Goal: Find specific page/section: Find specific page/section

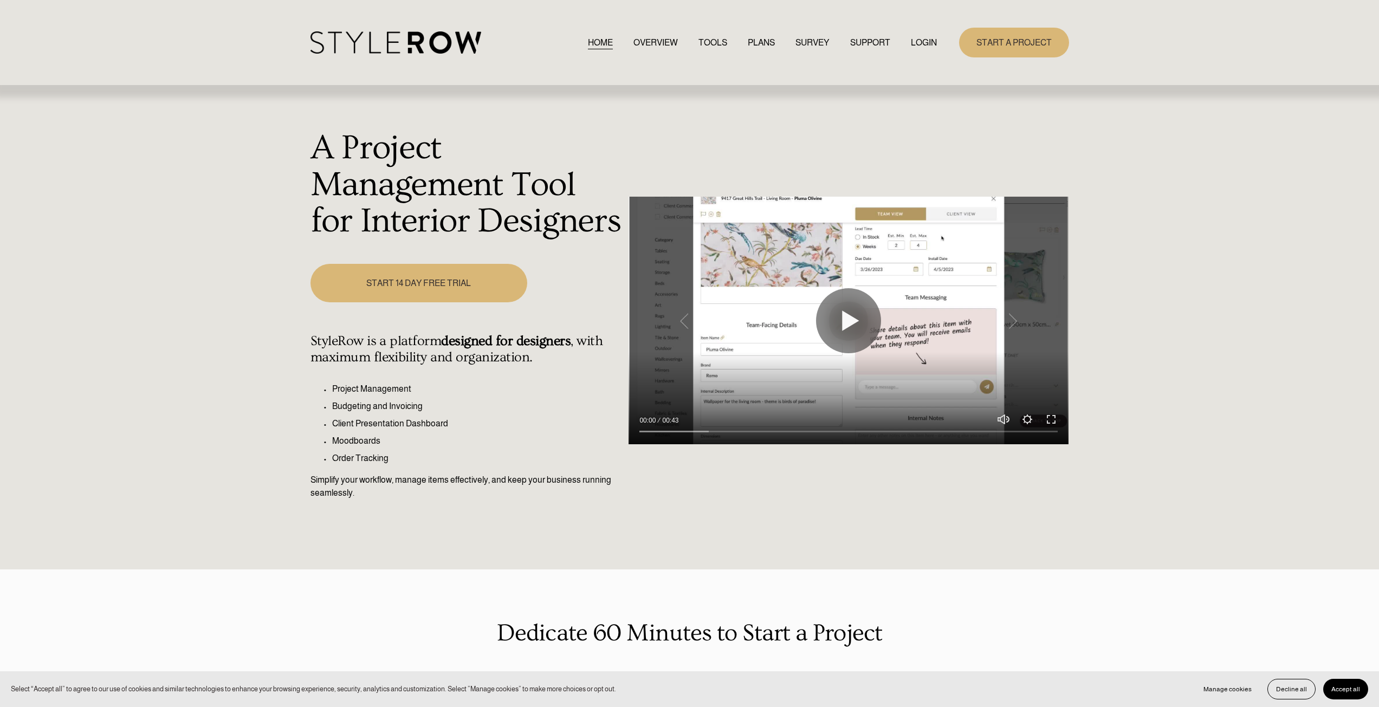
click at [922, 43] on link "LOGIN" at bounding box center [924, 42] width 26 height 15
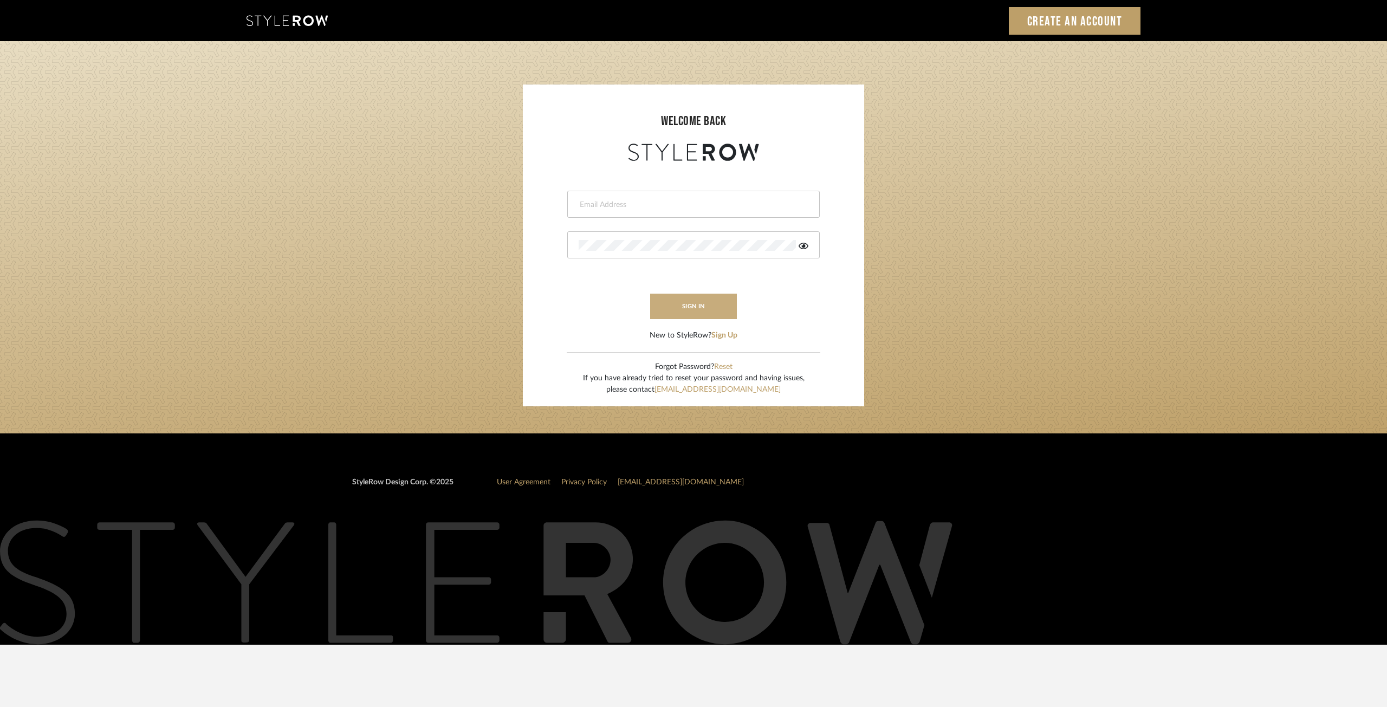
type input "ksears@morgantewilson.com"
click at [683, 297] on button "sign in" at bounding box center [693, 306] width 87 height 25
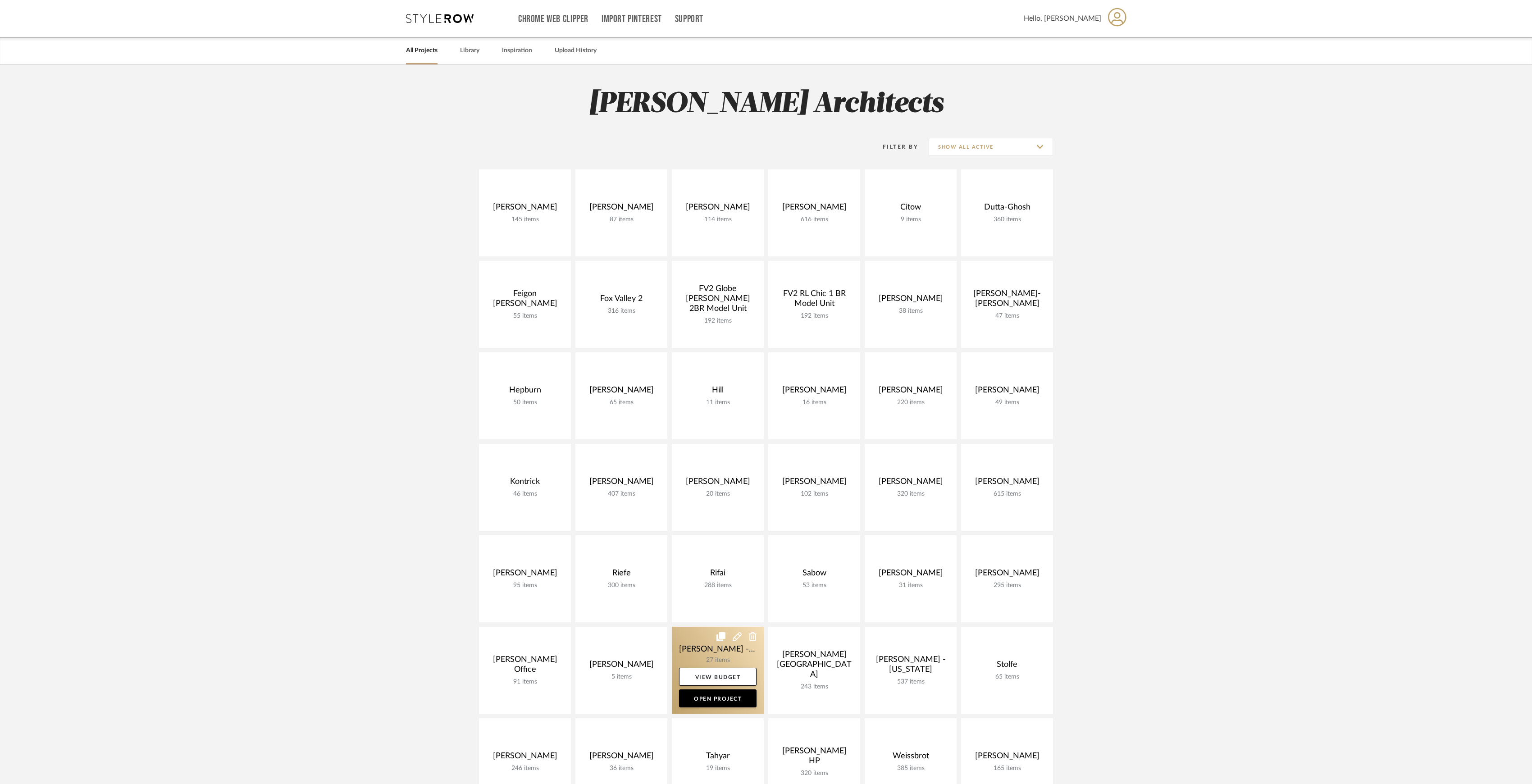
scroll to position [180, 0]
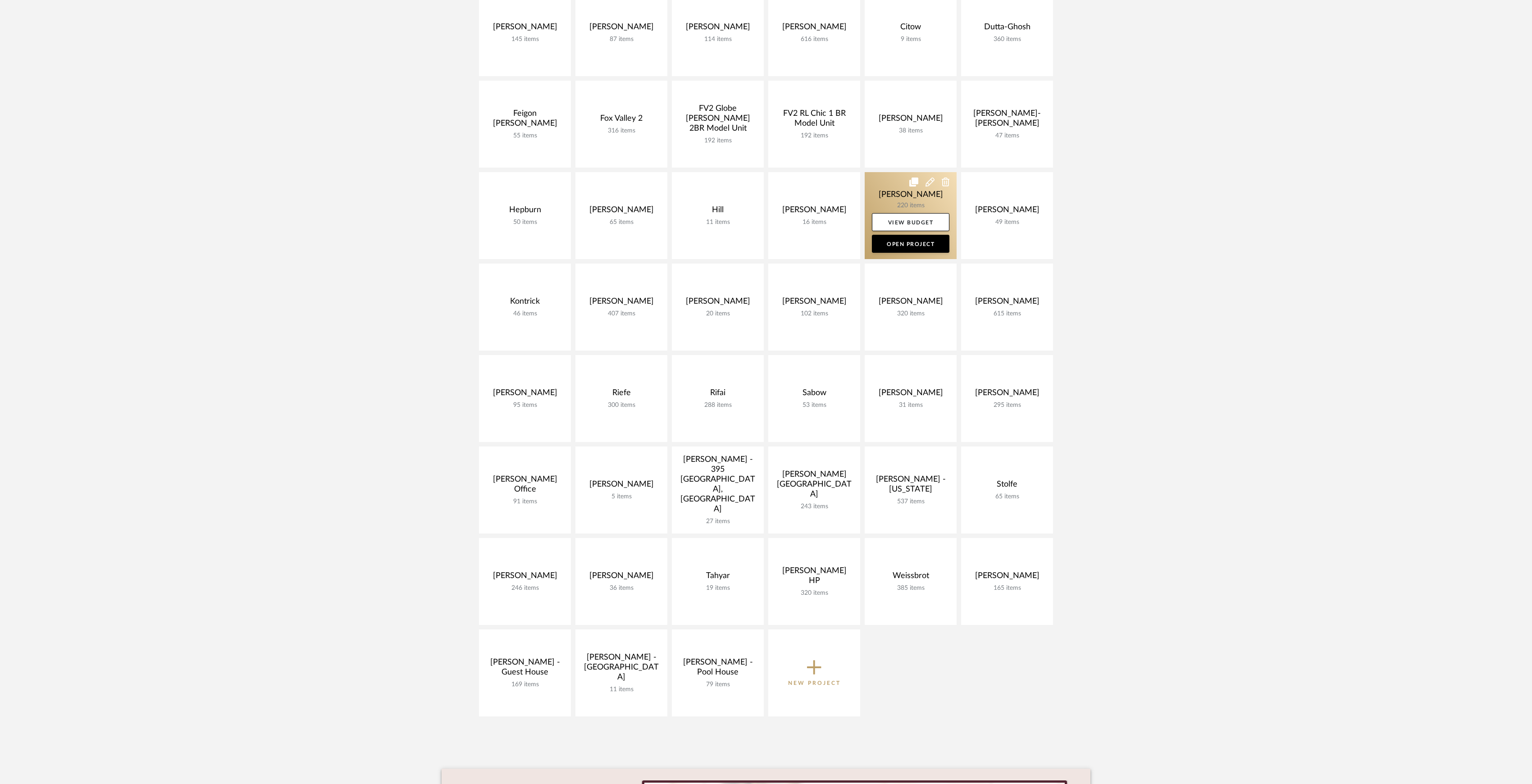
click at [897, 190] on link at bounding box center [911, 215] width 92 height 87
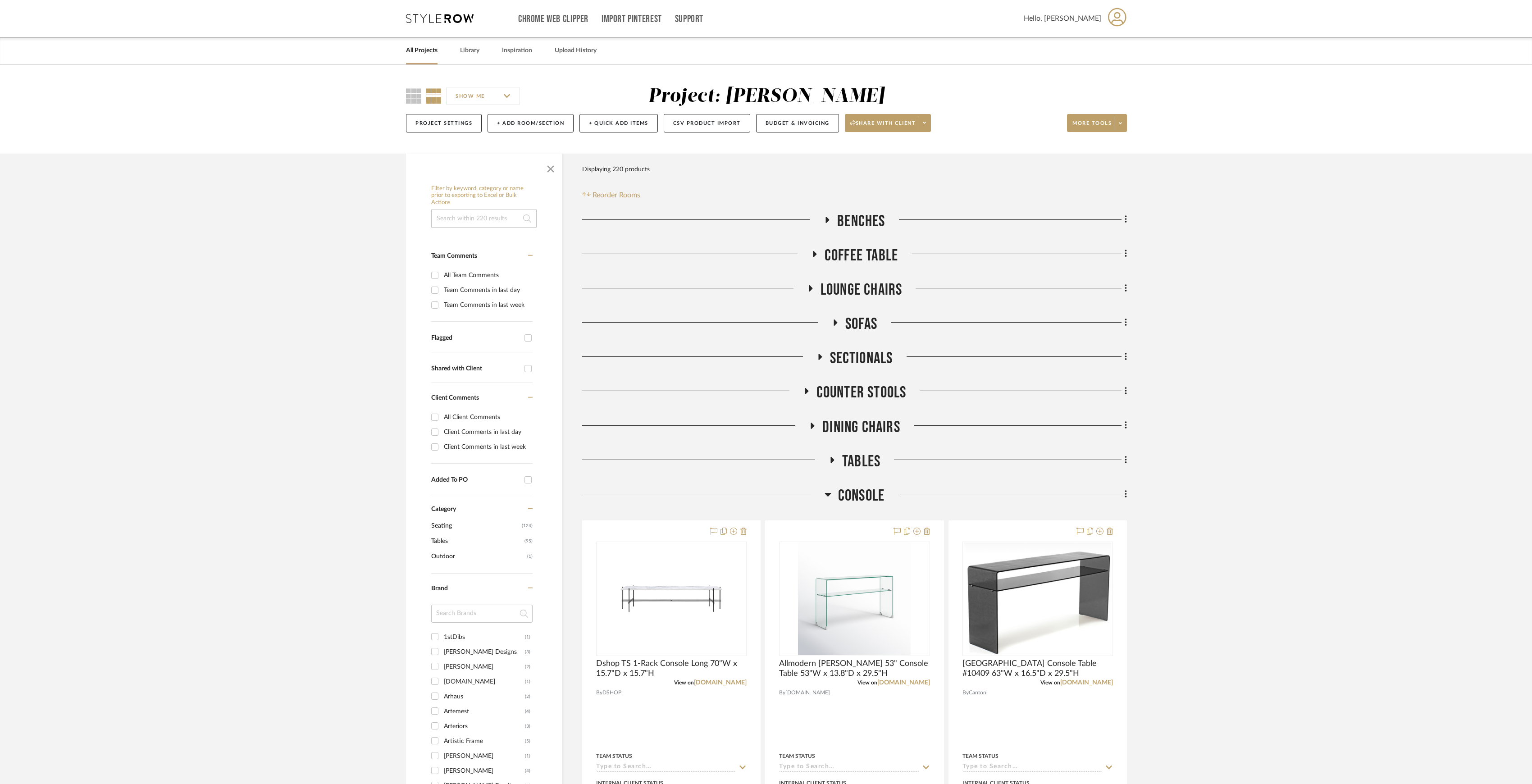
click at [857, 493] on span "Console" at bounding box center [862, 496] width 47 height 19
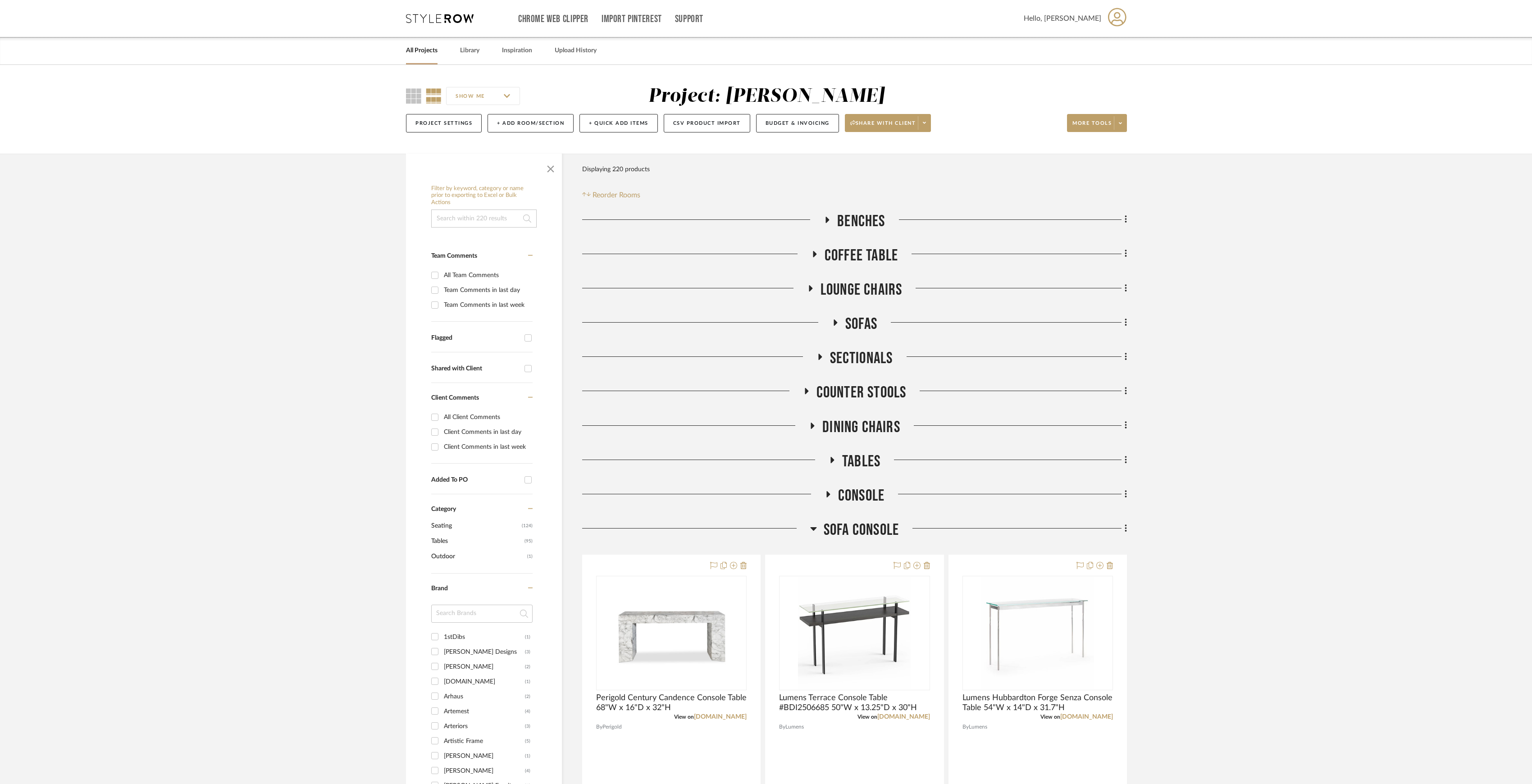
click at [855, 536] on span "Sofa Console" at bounding box center [861, 530] width 75 height 19
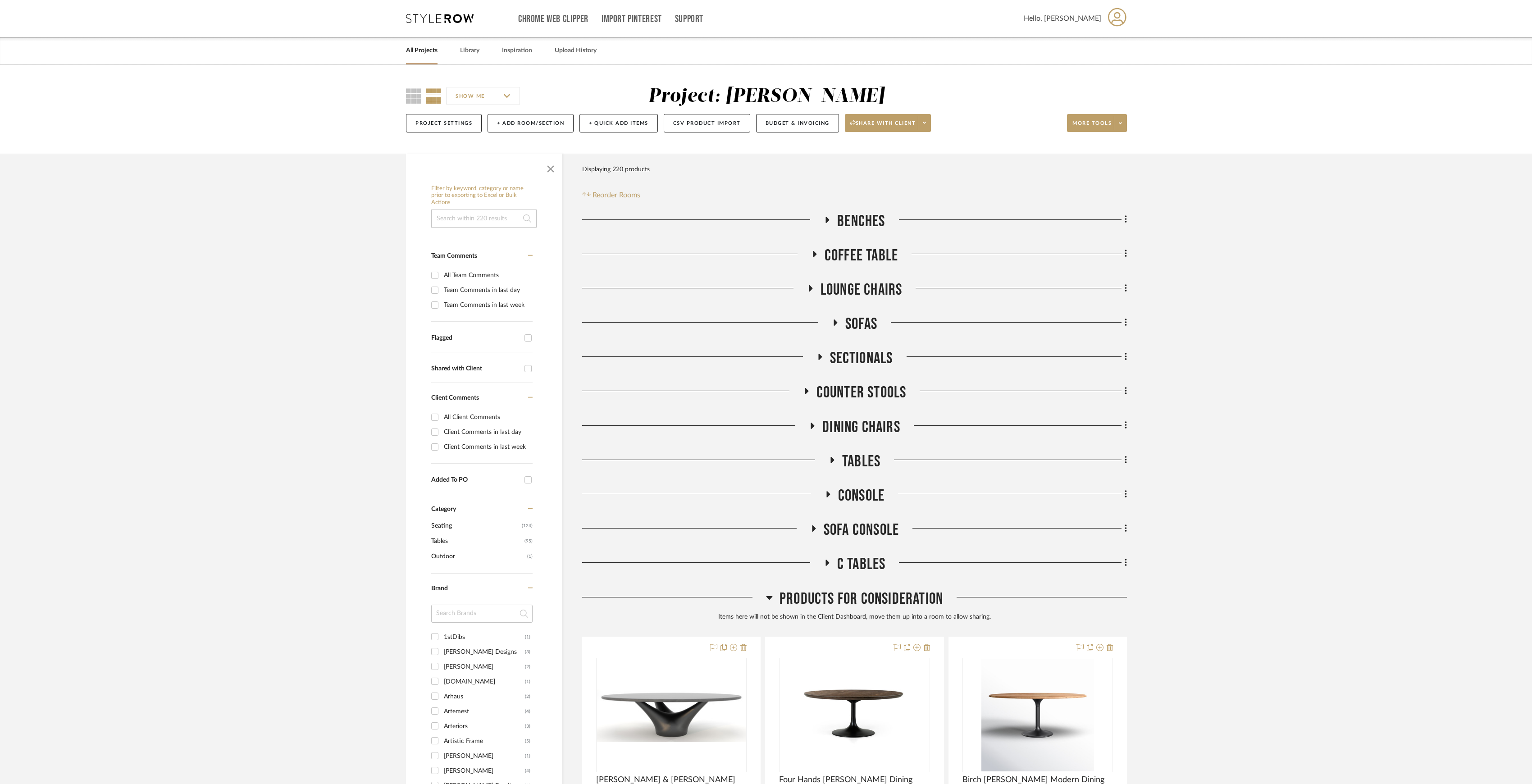
click at [856, 557] on span "C Tables" at bounding box center [862, 564] width 49 height 19
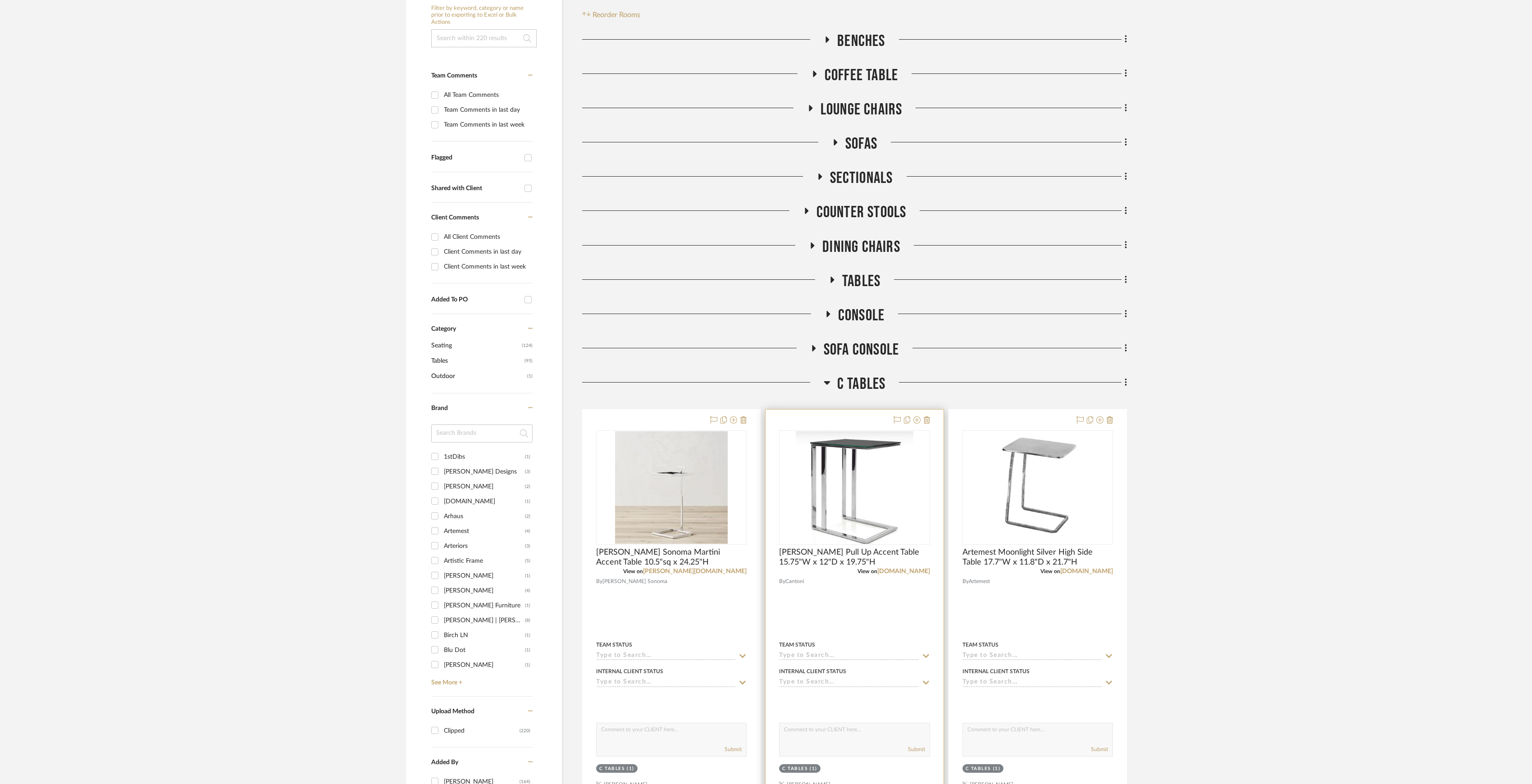
scroll to position [240, 0]
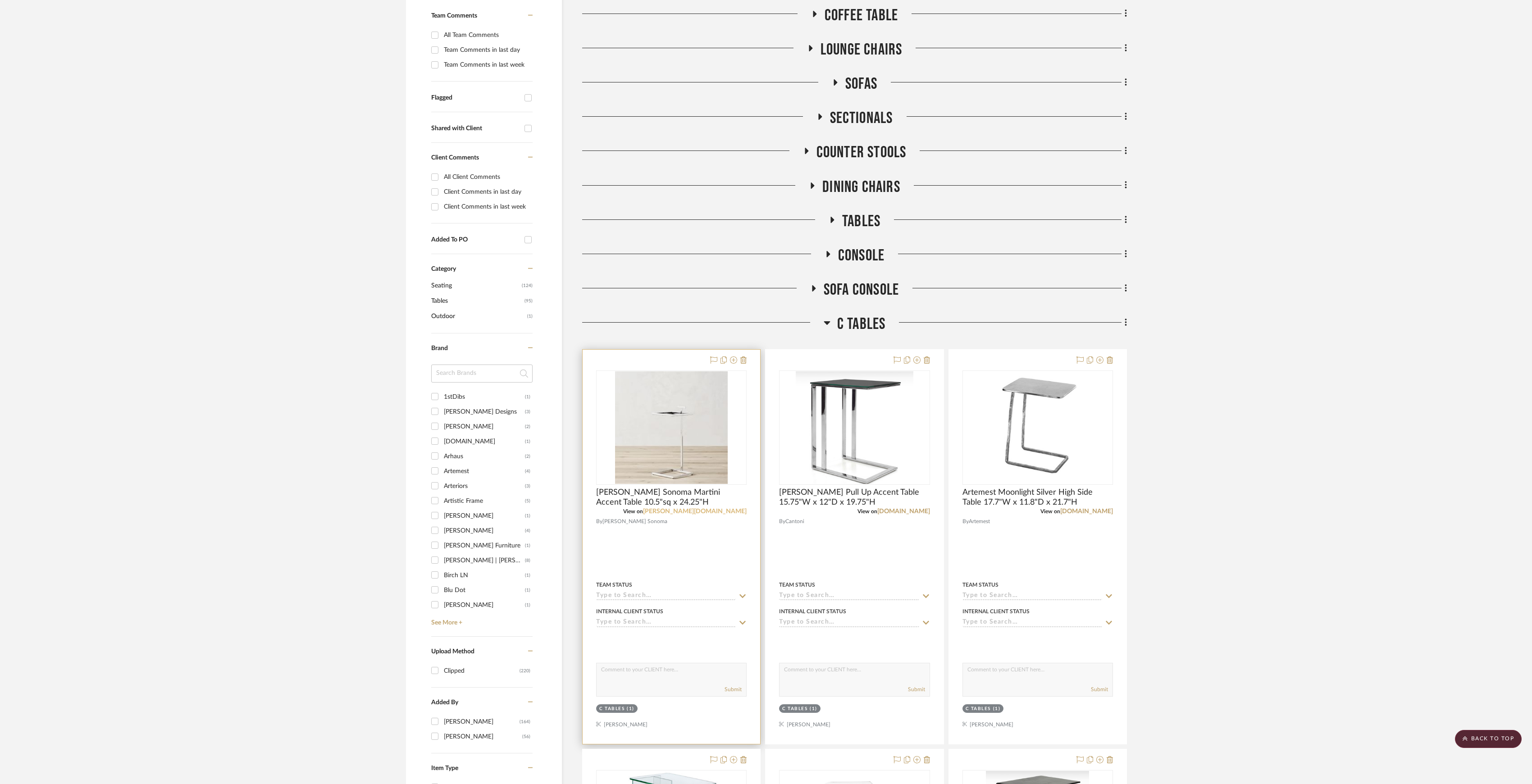
click at [729, 509] on link "[PERSON_NAME][DOMAIN_NAME]" at bounding box center [694, 511] width 104 height 7
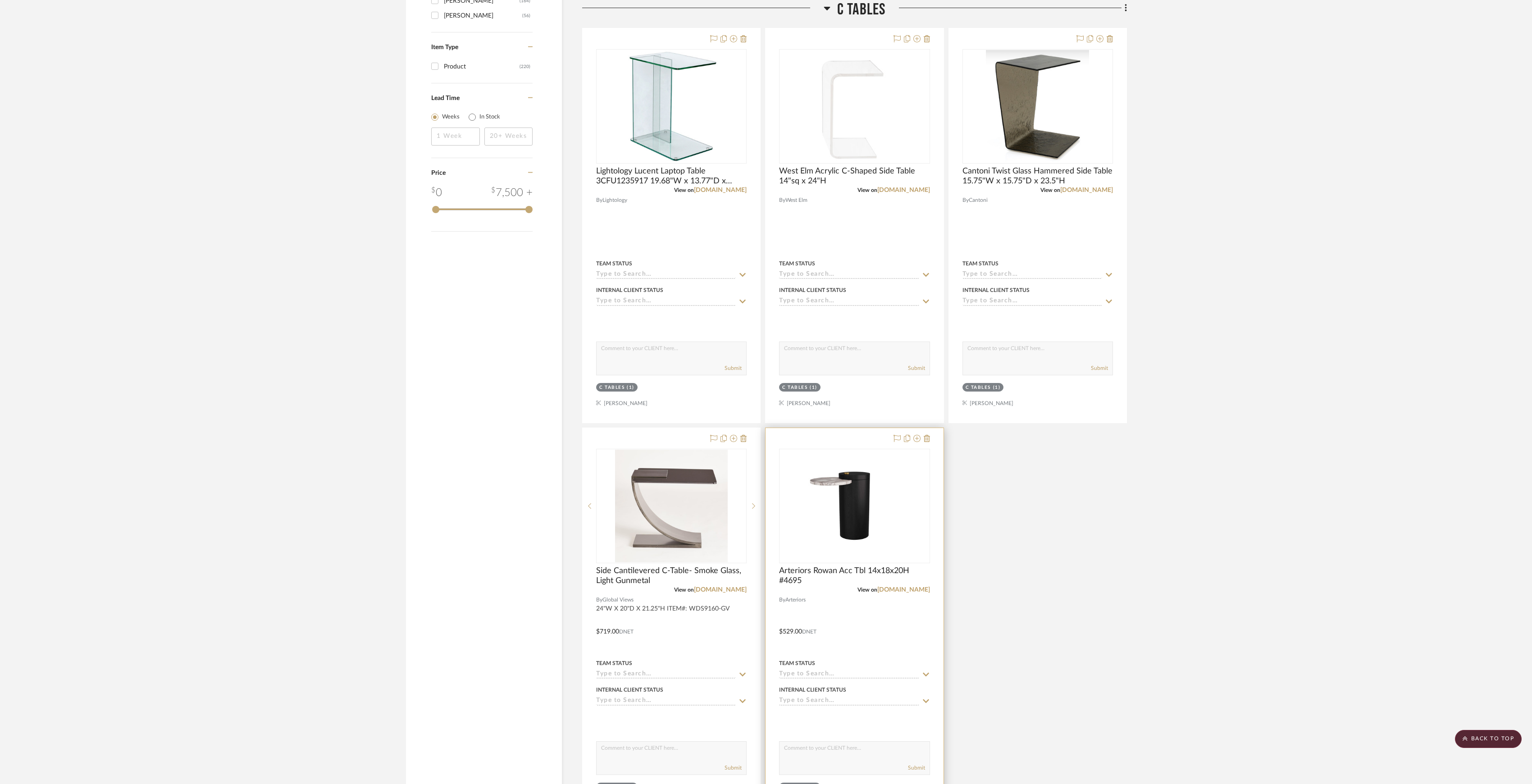
scroll to position [1261, 0]
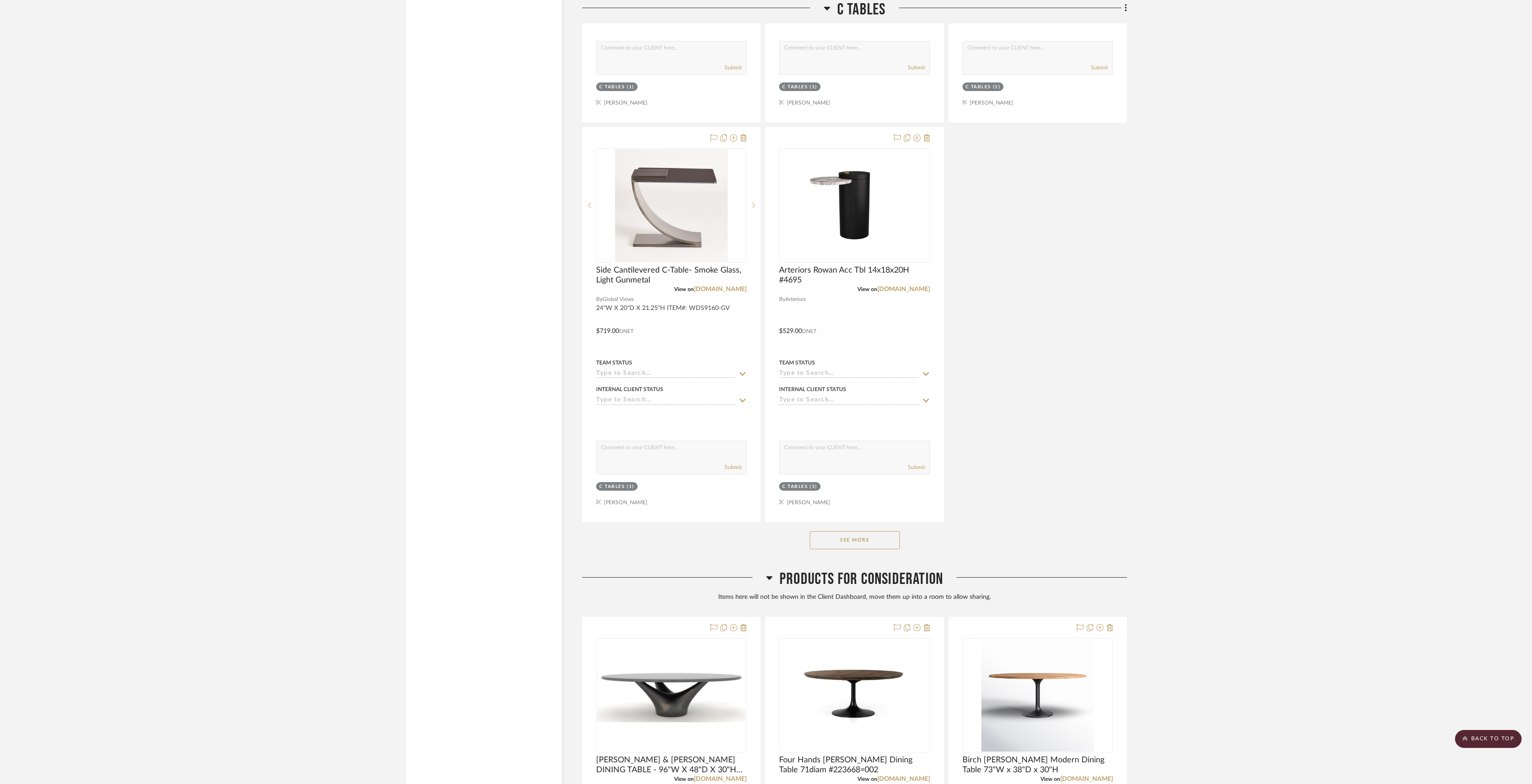
click at [851, 543] on button "See More" at bounding box center [855, 540] width 90 height 18
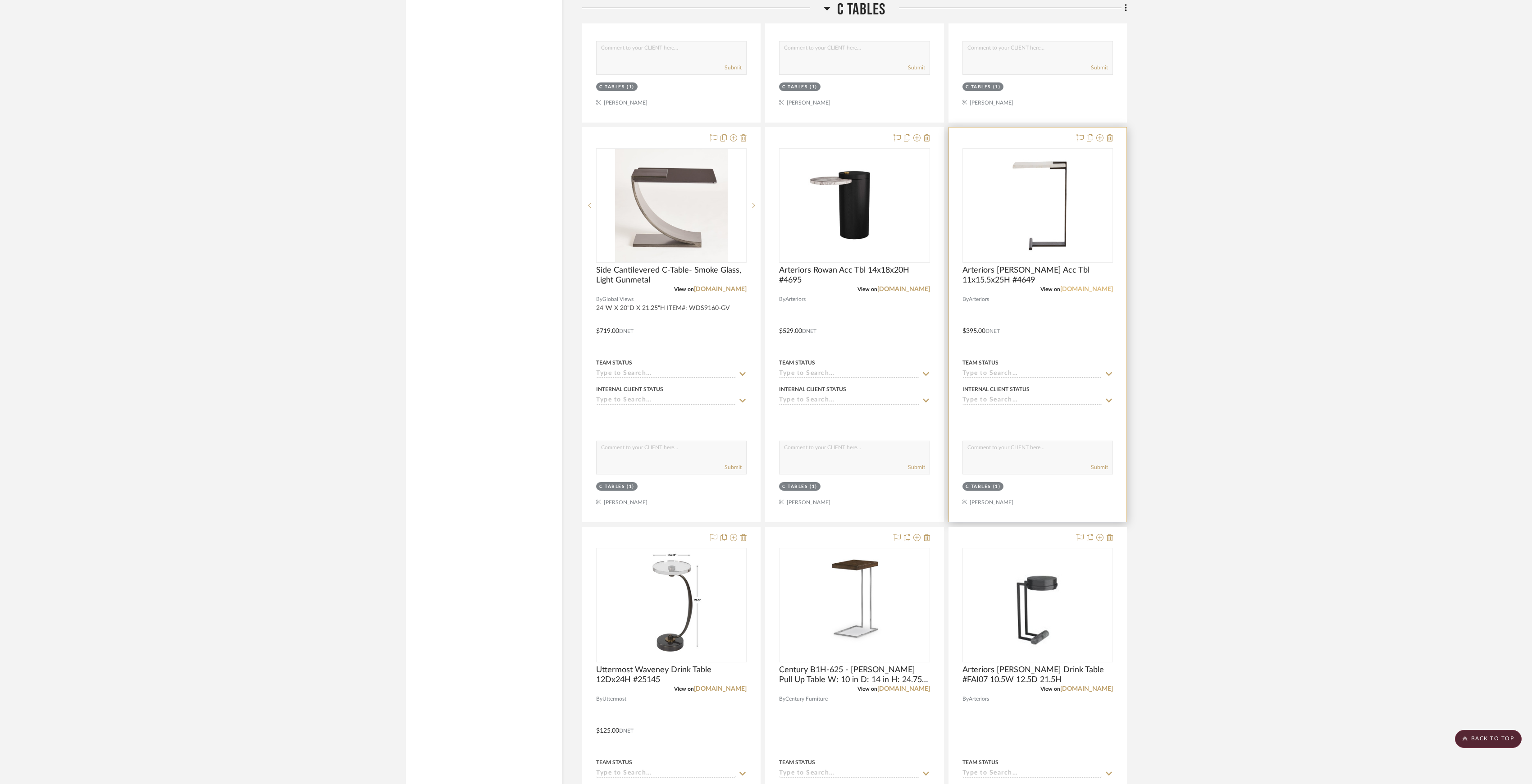
click at [1075, 288] on link "[DOMAIN_NAME]" at bounding box center [1086, 289] width 52 height 7
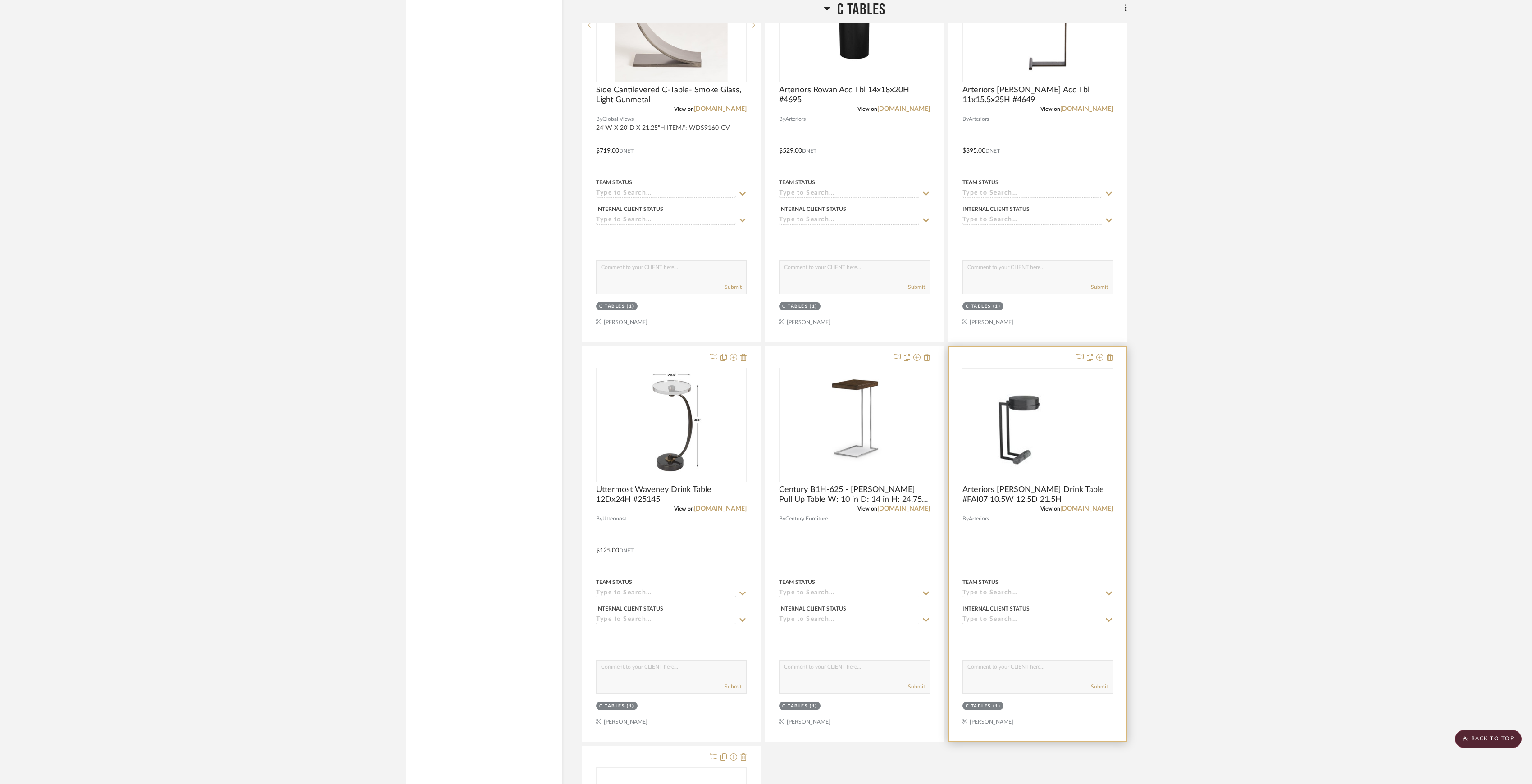
scroll to position [1681, 0]
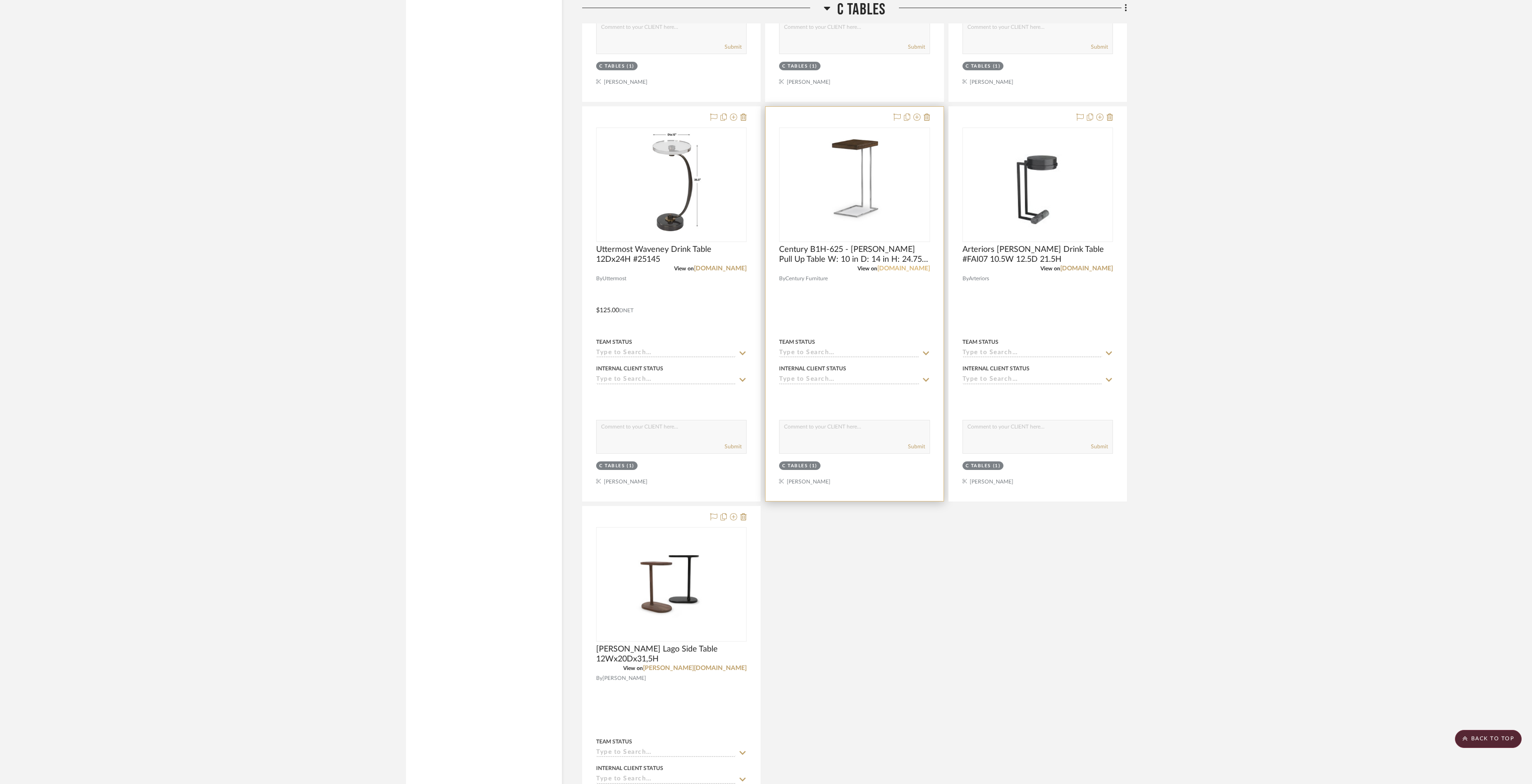
click at [898, 272] on link "centuryfurniture.com" at bounding box center [903, 269] width 52 height 7
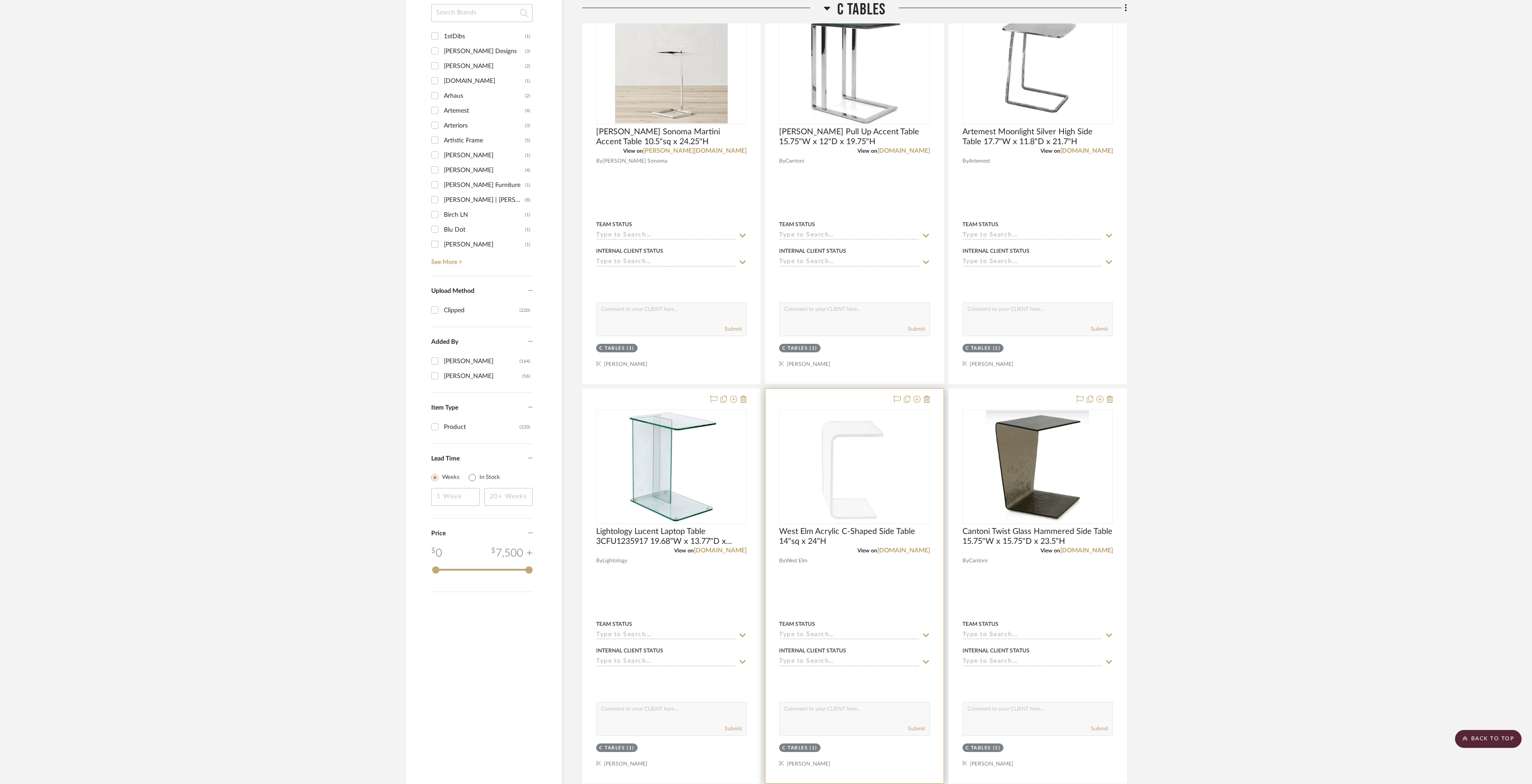
scroll to position [360, 0]
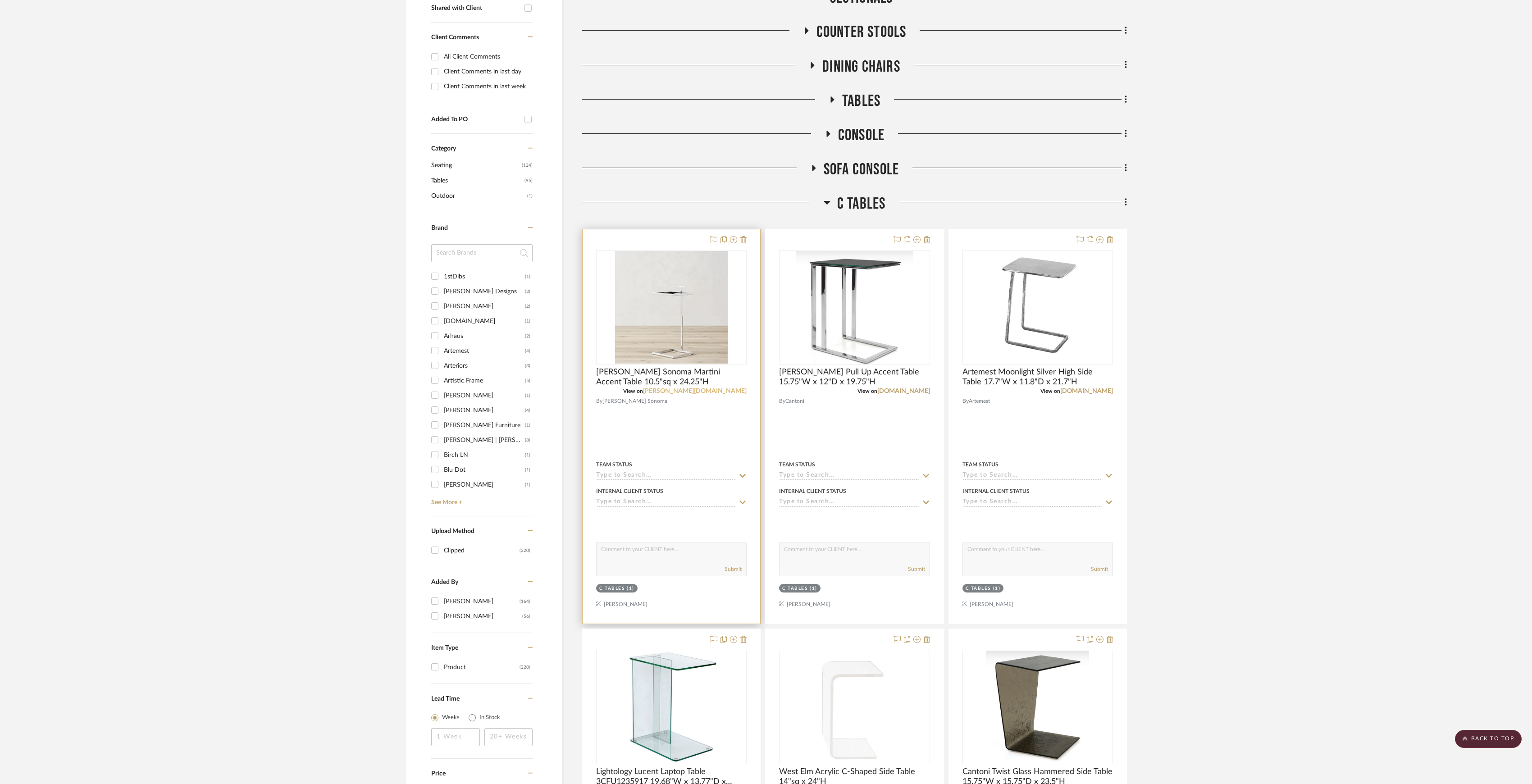
click at [739, 390] on link "[PERSON_NAME][DOMAIN_NAME]" at bounding box center [694, 391] width 104 height 7
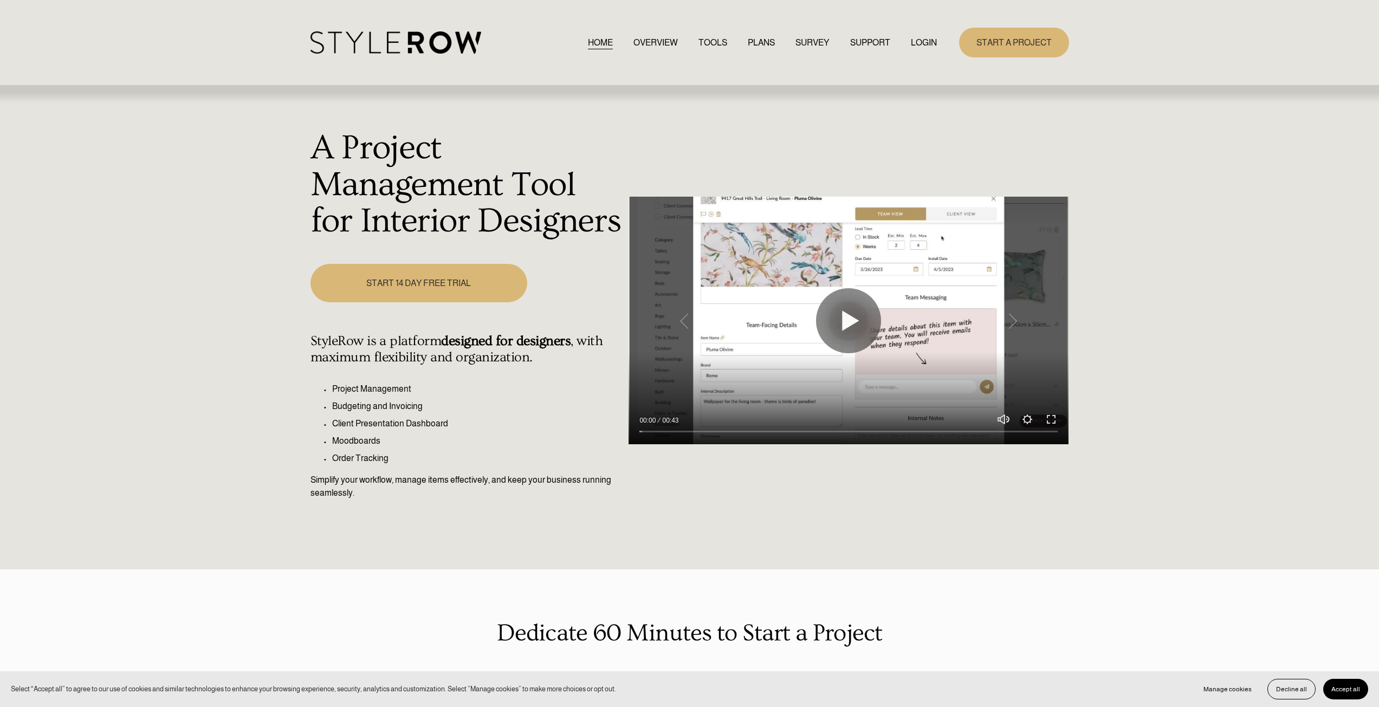
drag, startPoint x: 922, startPoint y: 33, endPoint x: 921, endPoint y: 42, distance: 9.3
click at [921, 41] on div "HOME OVERVIEW TOOLS PLANS SURVEY SUPPORT QUESTIONS" at bounding box center [623, 42] width 626 height 22
click at [921, 42] on link "LOGIN" at bounding box center [924, 42] width 26 height 15
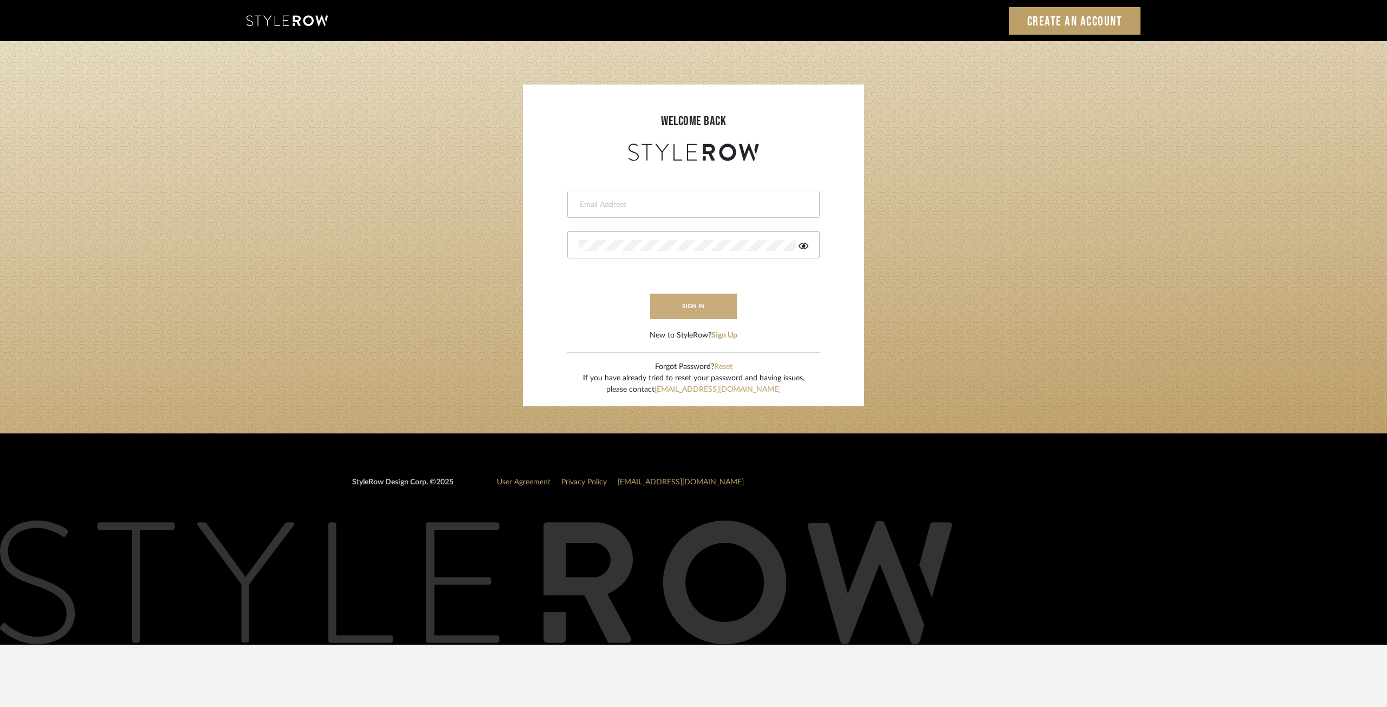
type input "[EMAIL_ADDRESS][DOMAIN_NAME]"
click at [704, 309] on button "sign in" at bounding box center [693, 306] width 87 height 25
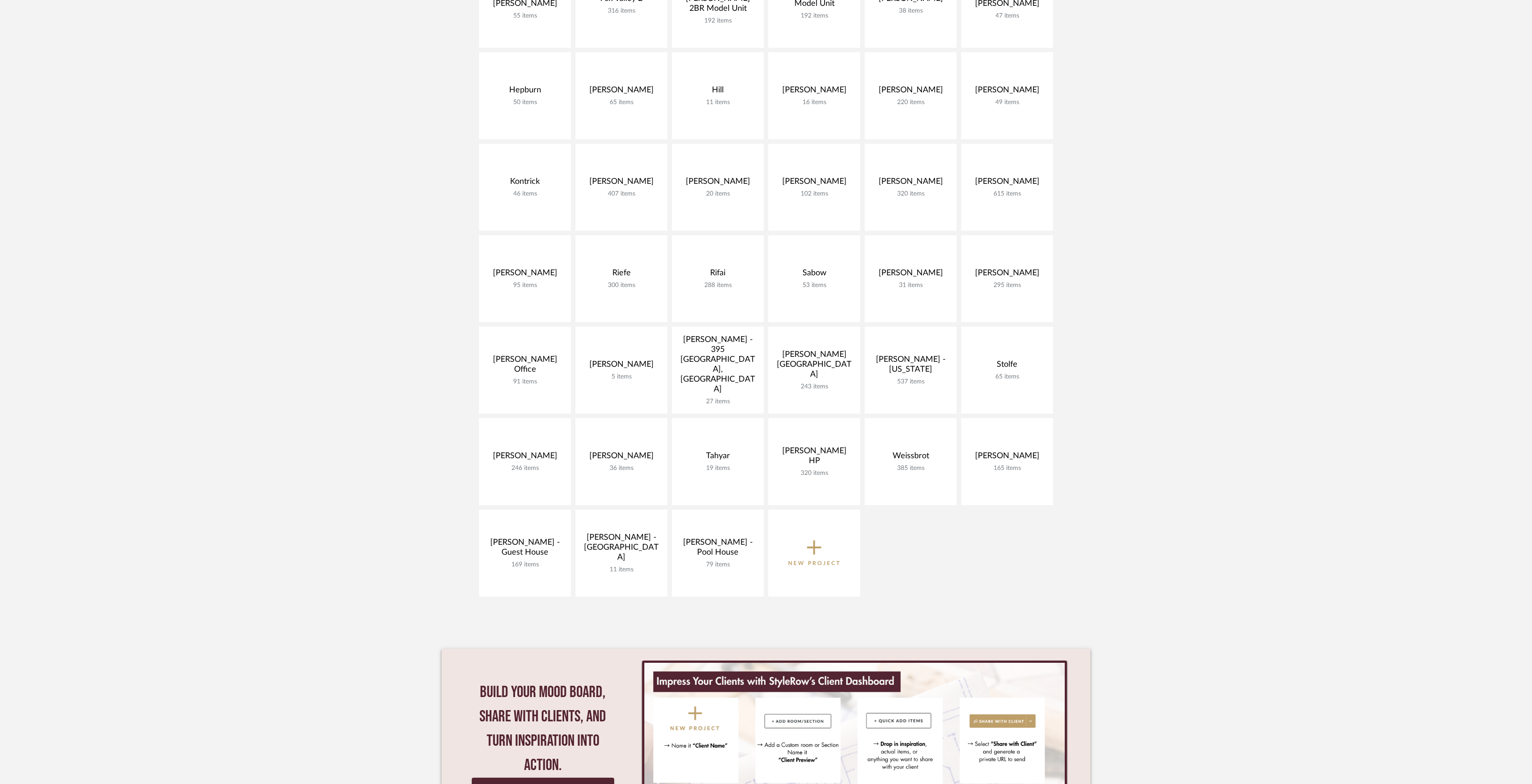
scroll to position [360, 0]
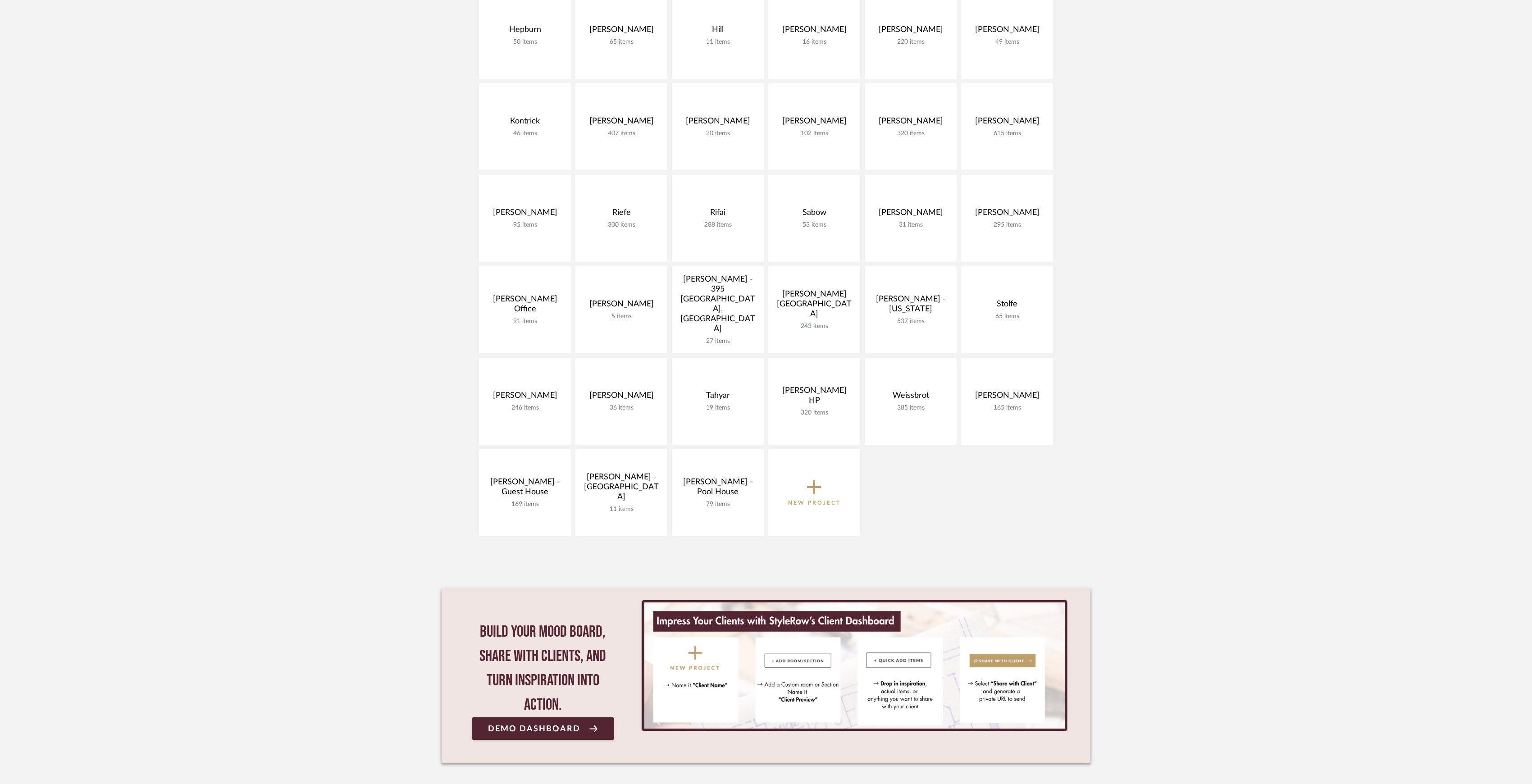
click at [1054, 489] on div "[PERSON_NAME] 145 items View Budget Open Project [PERSON_NAME] 87 items View Bu…" at bounding box center [766, 175] width 649 height 732
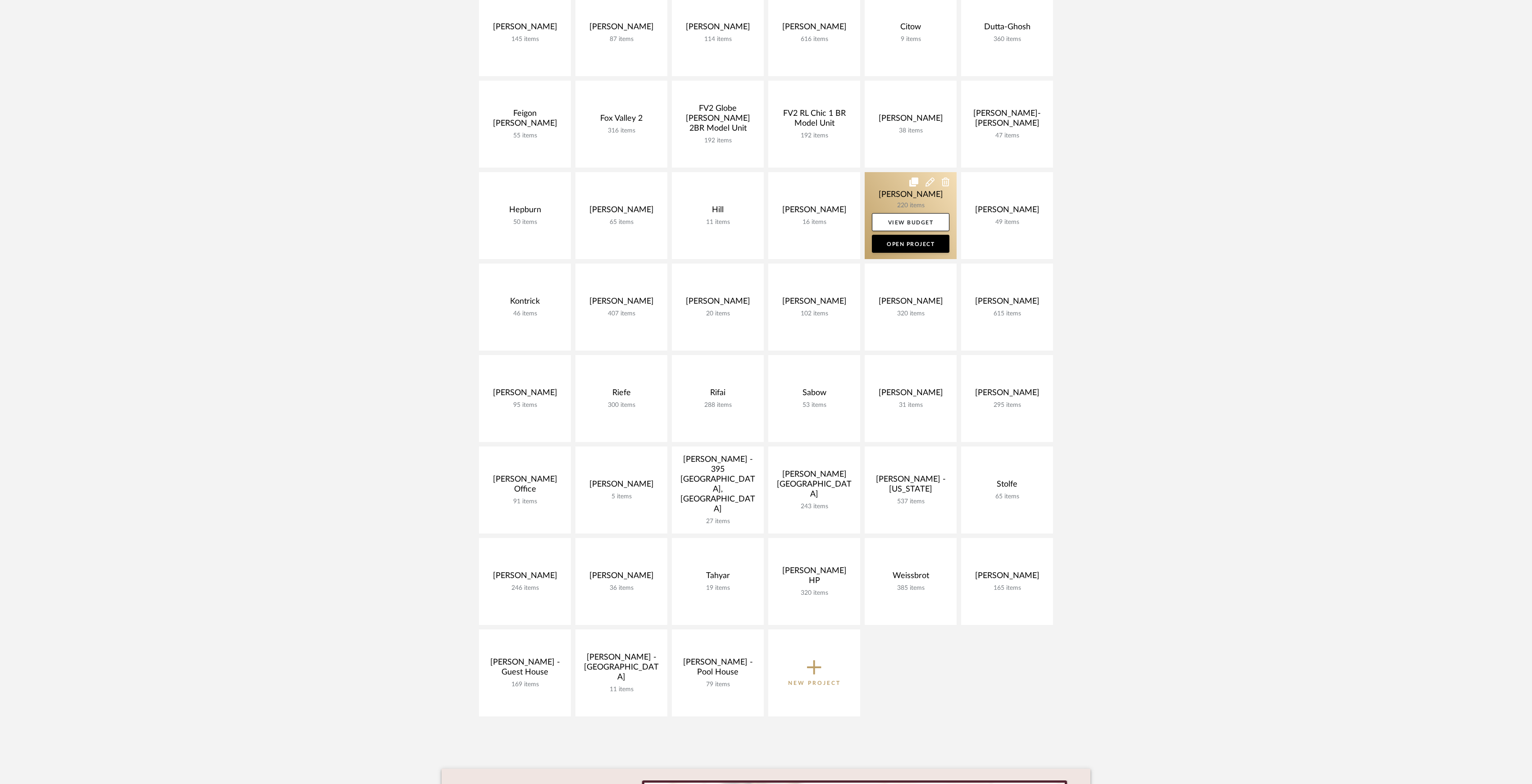
click at [903, 195] on link at bounding box center [911, 215] width 92 height 87
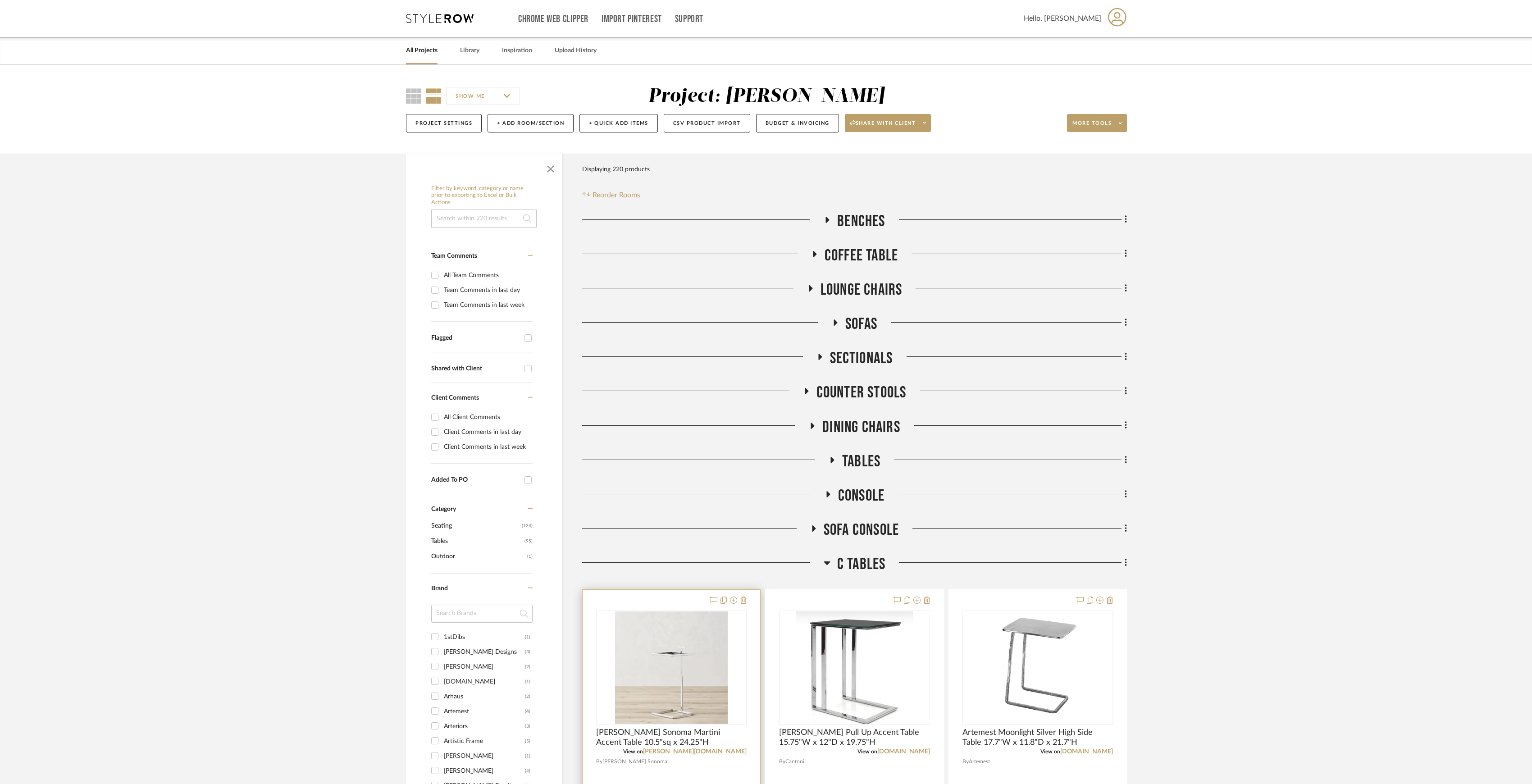
scroll to position [180, 0]
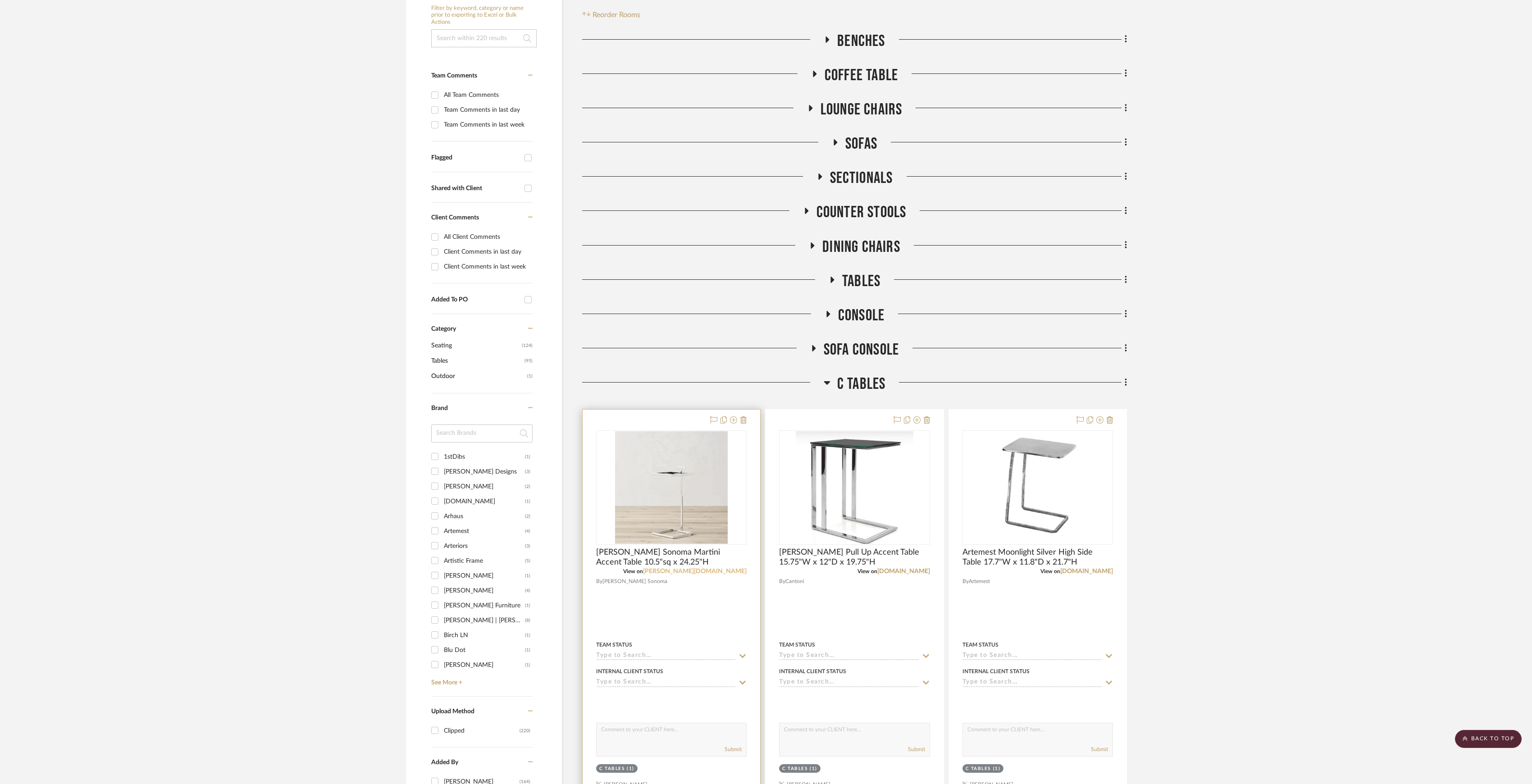
click at [712, 574] on link "[PERSON_NAME][DOMAIN_NAME]" at bounding box center [694, 571] width 104 height 7
